Goal: Information Seeking & Learning: Understand process/instructions

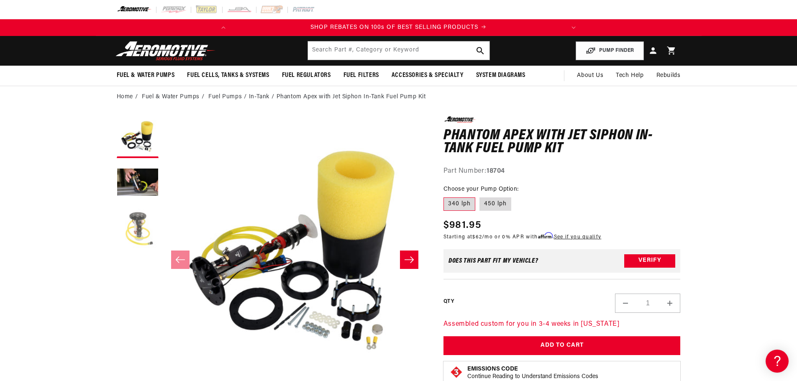
click at [136, 230] on button "Load image 3 in gallery view" at bounding box center [138, 229] width 42 height 42
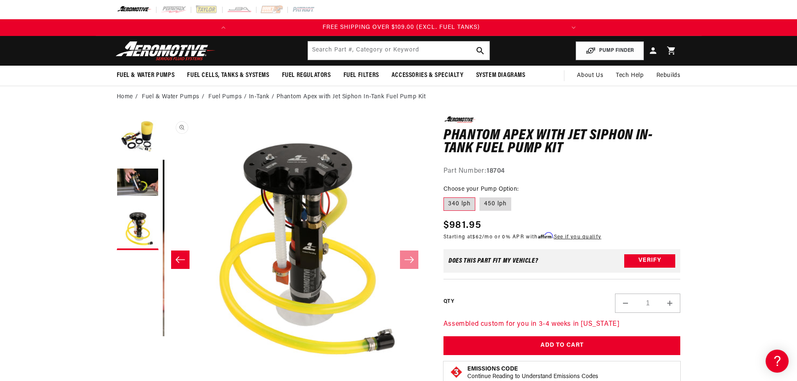
scroll to position [0, 528]
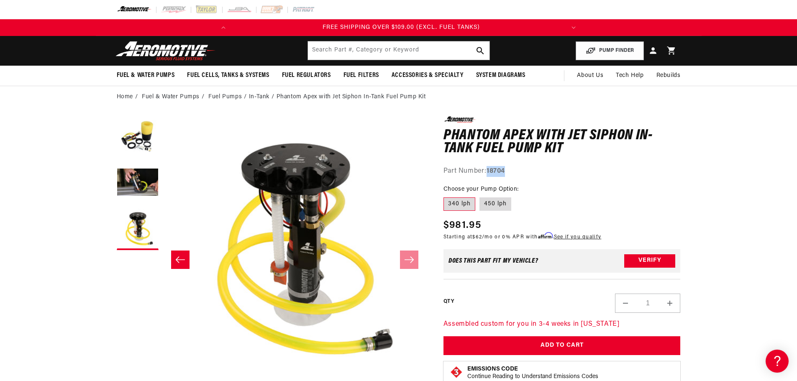
drag, startPoint x: 519, startPoint y: 173, endPoint x: 488, endPoint y: 168, distance: 32.1
click at [488, 168] on div "Part Number: 18704" at bounding box center [561, 171] width 237 height 11
copy strong "18704"
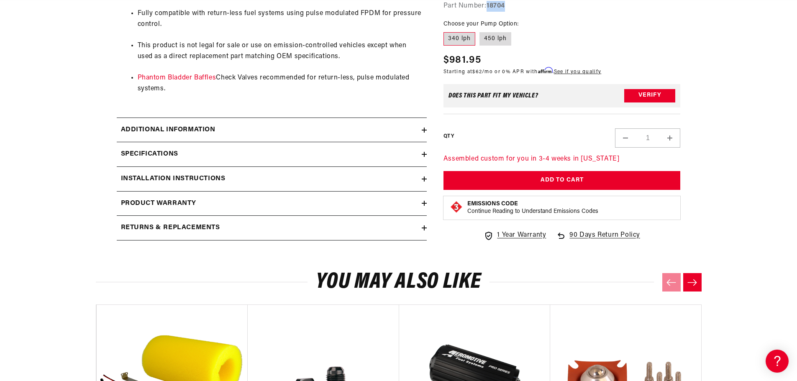
scroll to position [0, 0]
click at [195, 128] on h2 "Additional information" at bounding box center [168, 130] width 95 height 11
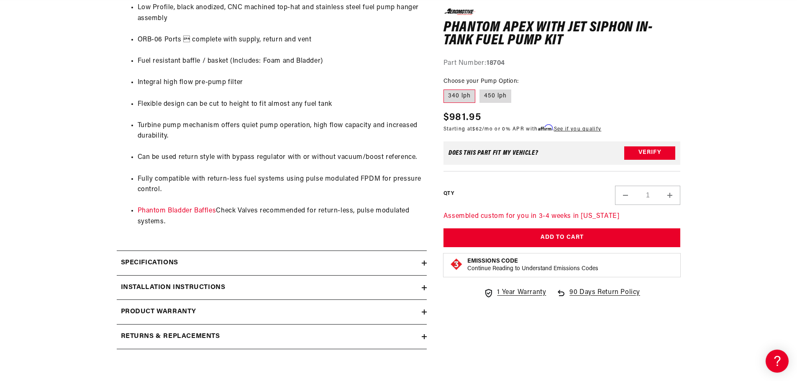
scroll to position [1338, 0]
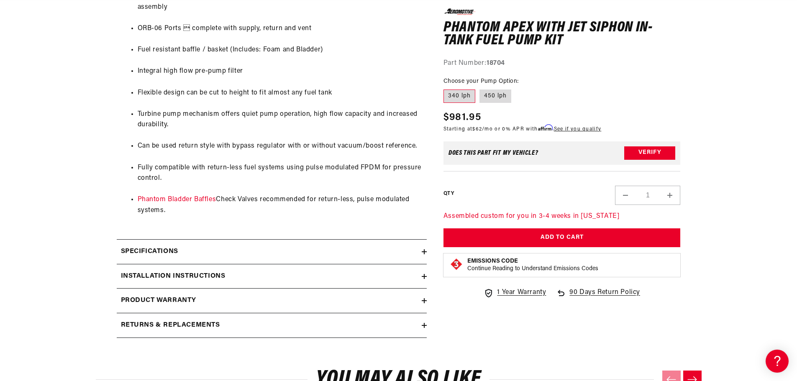
click at [180, 271] on h2 "Installation Instructions" at bounding box center [173, 276] width 105 height 11
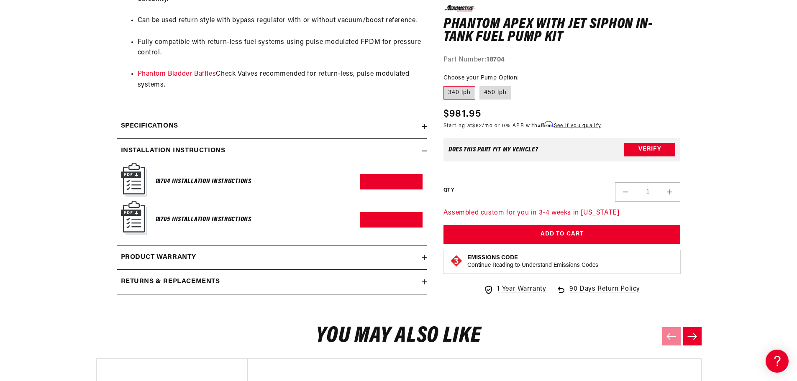
scroll to position [0, 0]
click at [390, 174] on link "Download PDF" at bounding box center [391, 181] width 62 height 15
click at [496, 86] on label "450 lph" at bounding box center [495, 92] width 32 height 13
click at [480, 84] on input "450 lph" at bounding box center [479, 84] width 0 height 0
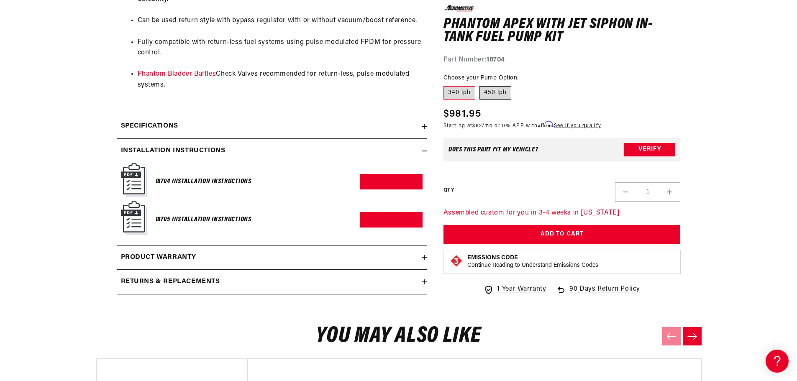
radio input "true"
click at [460, 86] on label "340 lph" at bounding box center [459, 92] width 32 height 13
click at [446, 84] on input "340 lph" at bounding box center [445, 84] width 0 height 0
radio input "true"
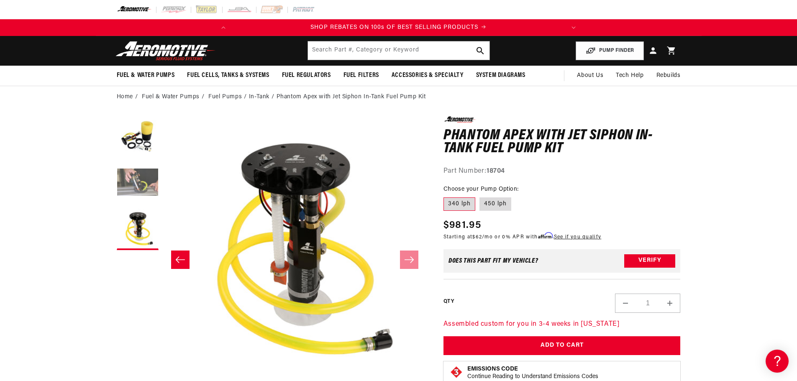
click at [144, 189] on button "Load image 2 in gallery view" at bounding box center [138, 183] width 42 height 42
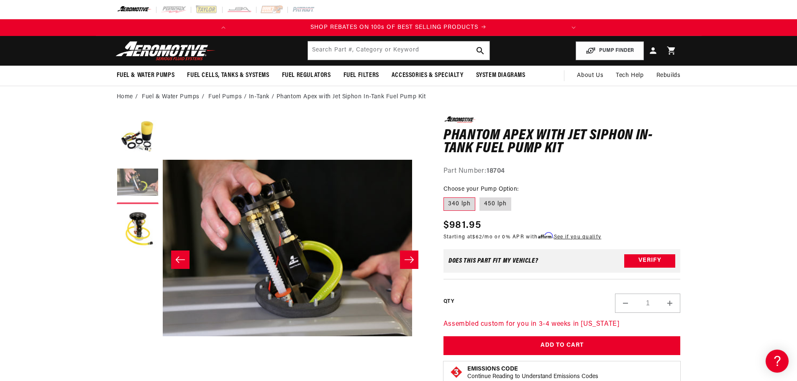
scroll to position [0, 264]
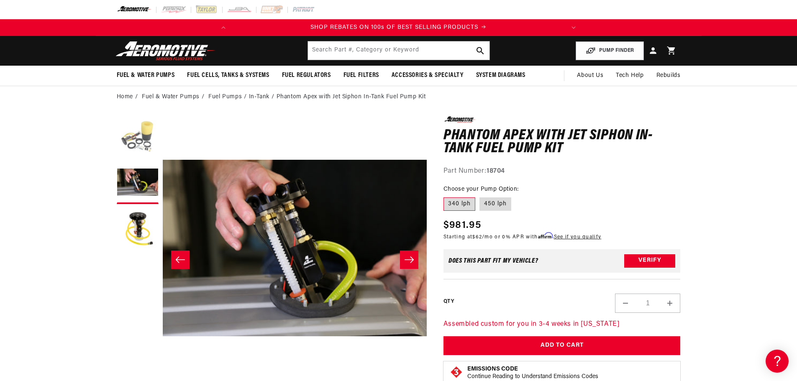
click at [129, 143] on button "Load image 1 in gallery view" at bounding box center [138, 137] width 42 height 42
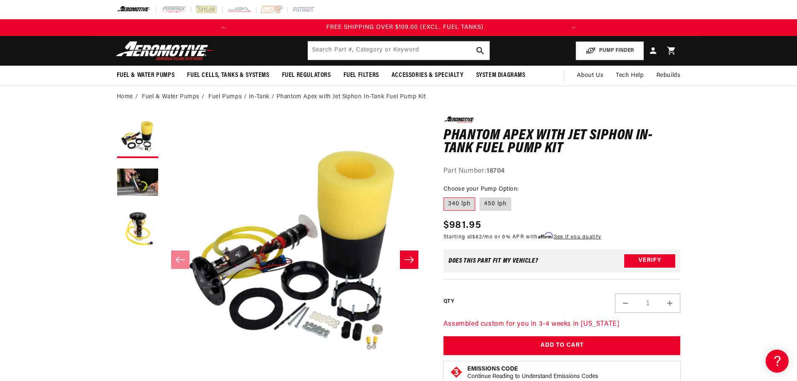
scroll to position [0, 331]
click at [501, 202] on label "450 lph" at bounding box center [495, 203] width 32 height 13
click at [480, 196] on input "450 lph" at bounding box center [479, 196] width 0 height 0
radio input "true"
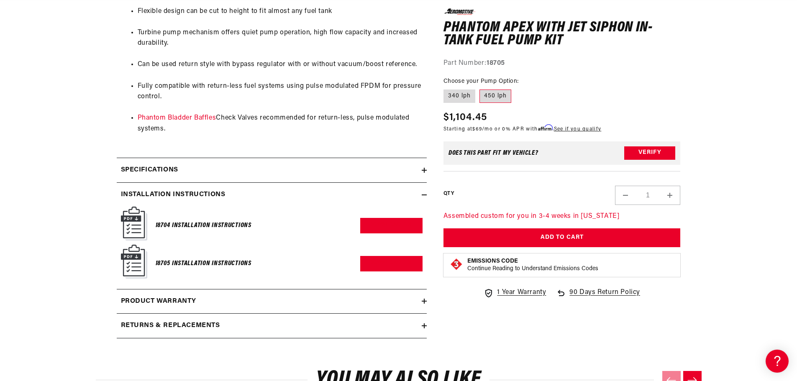
scroll to position [1422, 0]
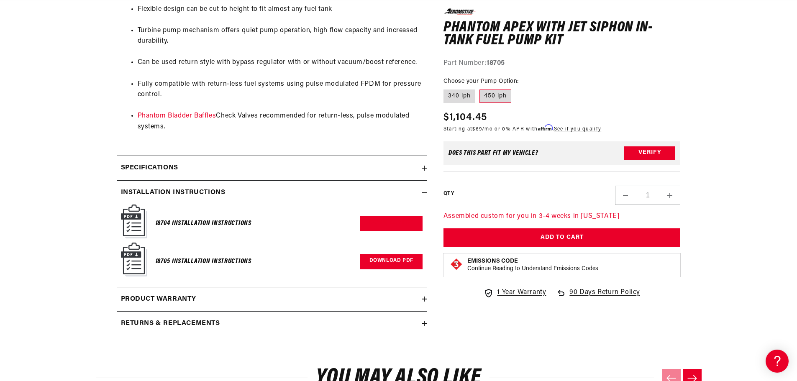
click at [378, 254] on link "Download PDF" at bounding box center [391, 261] width 62 height 15
